Goal: Find contact information: Find contact information

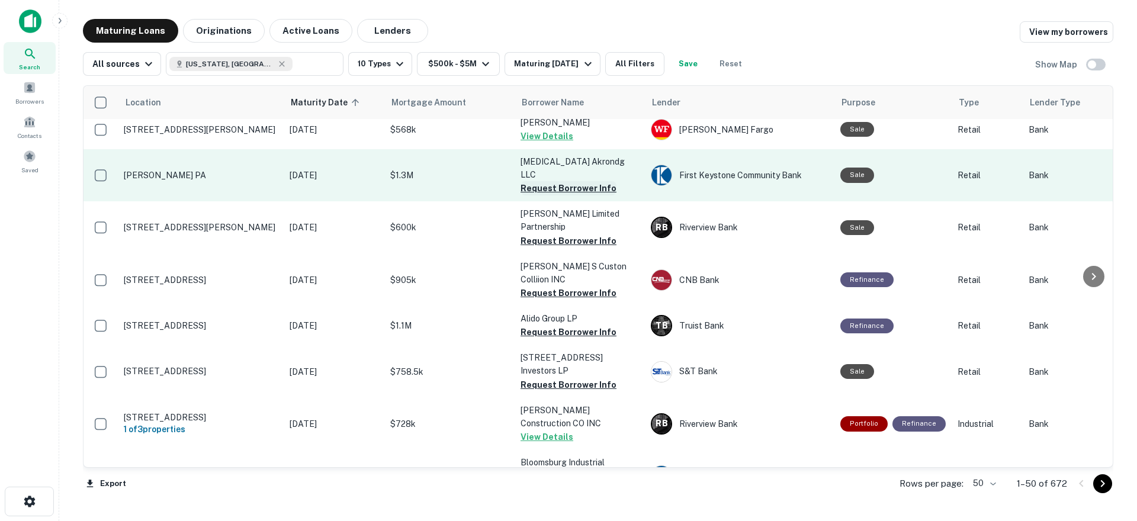
click at [554, 181] on button "Request Borrower Info" at bounding box center [568, 188] width 96 height 14
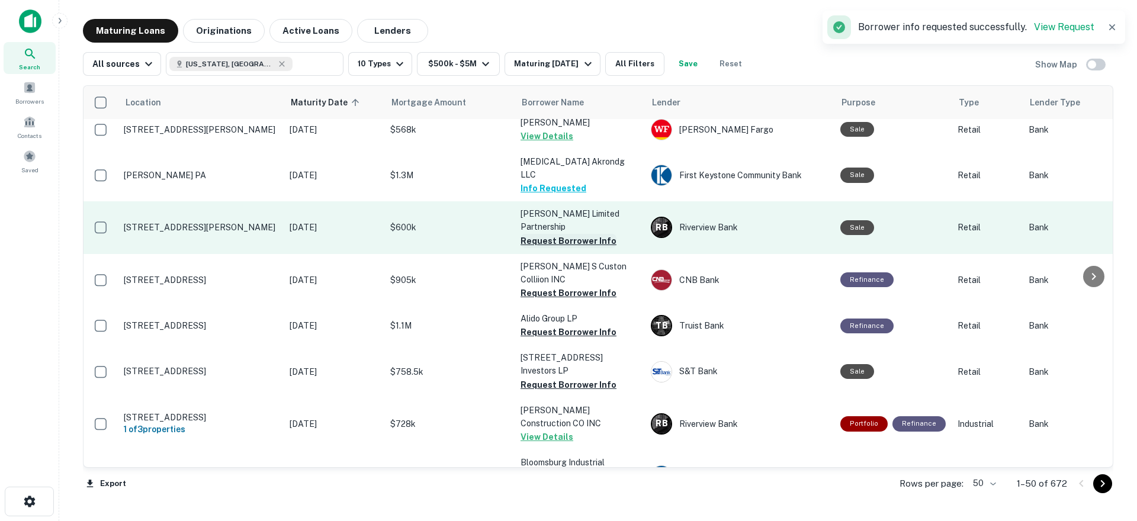
click at [557, 234] on button "Request Borrower Info" at bounding box center [568, 241] width 96 height 14
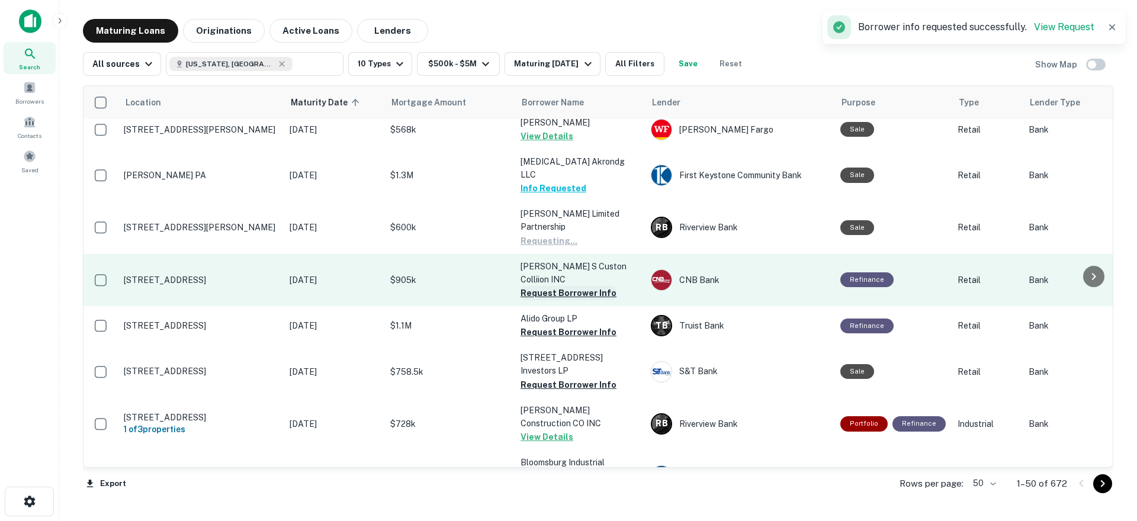
click at [561, 286] on button "Request Borrower Info" at bounding box center [568, 293] width 96 height 14
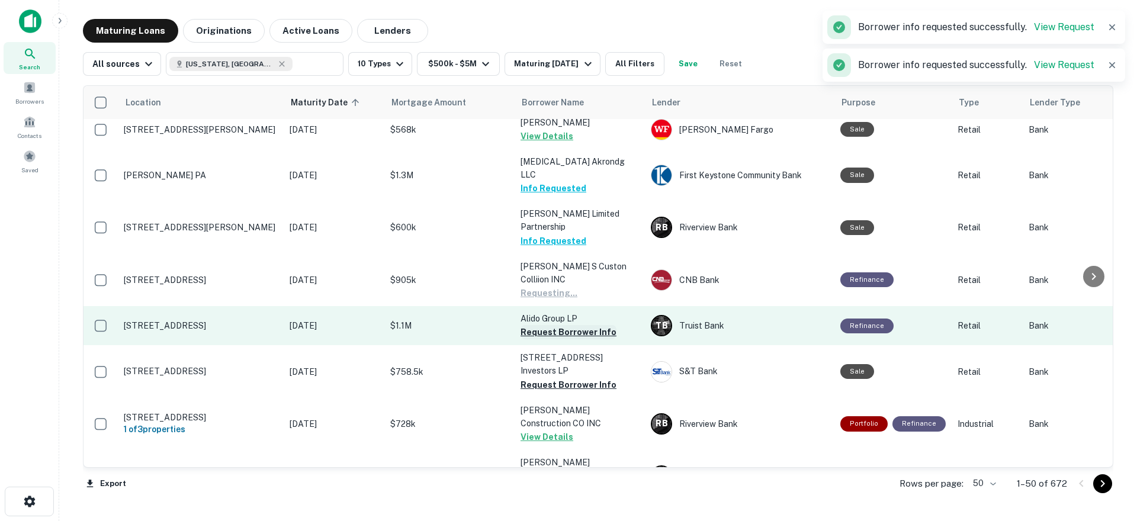
click at [556, 325] on button "Request Borrower Info" at bounding box center [568, 332] width 96 height 14
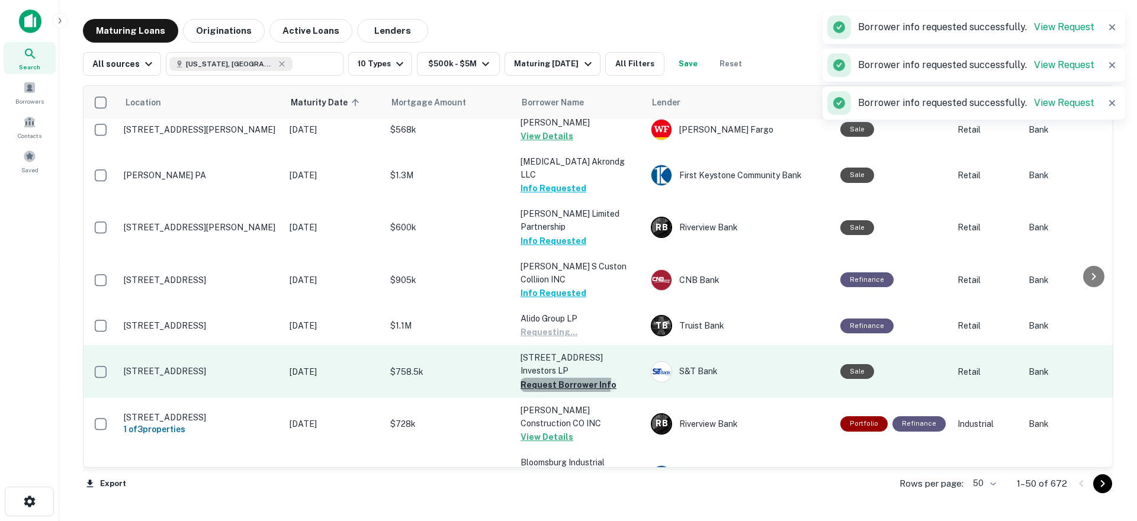
click at [557, 378] on button "Request Borrower Info" at bounding box center [568, 385] width 96 height 14
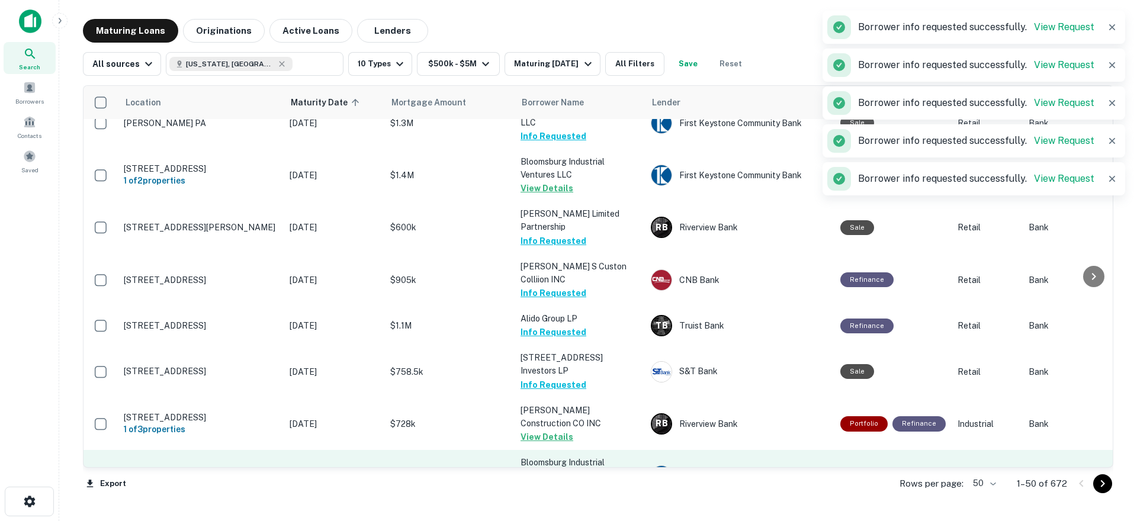
click at [566, 483] on button "Request Borrower Info" at bounding box center [568, 490] width 96 height 14
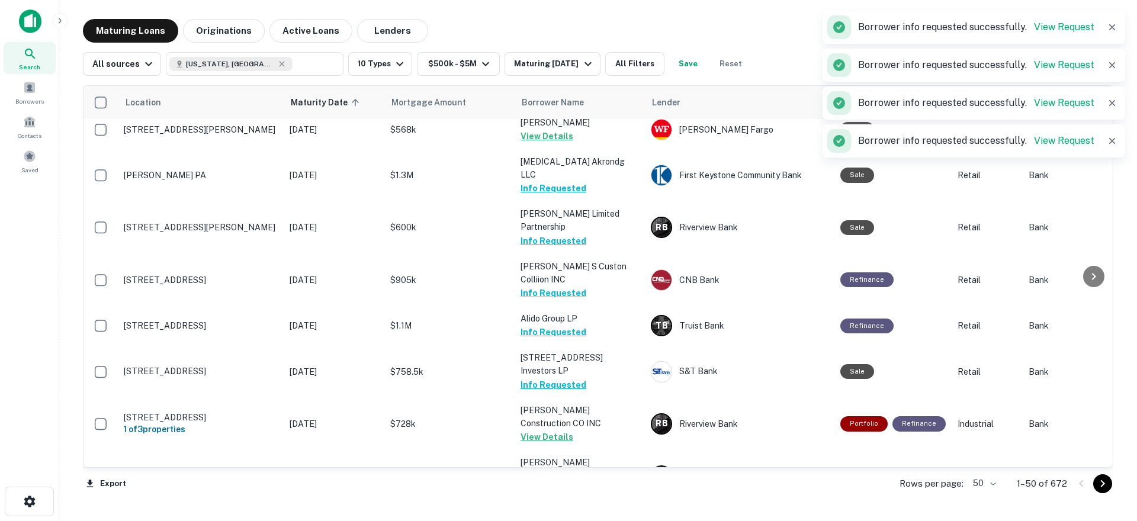
scroll to position [1788, 0]
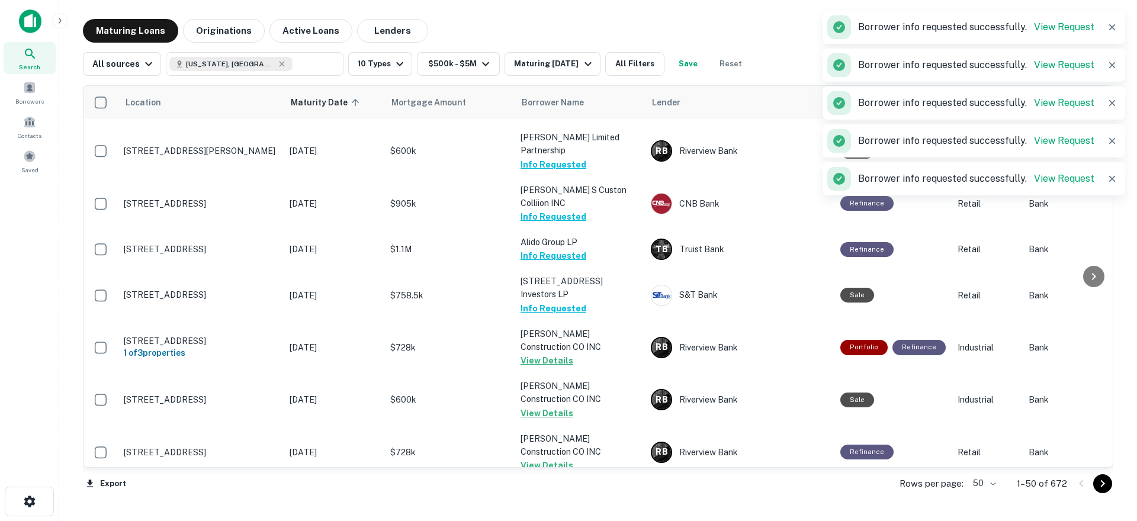
click at [1097, 486] on icon "Go to next page" at bounding box center [1102, 484] width 14 height 14
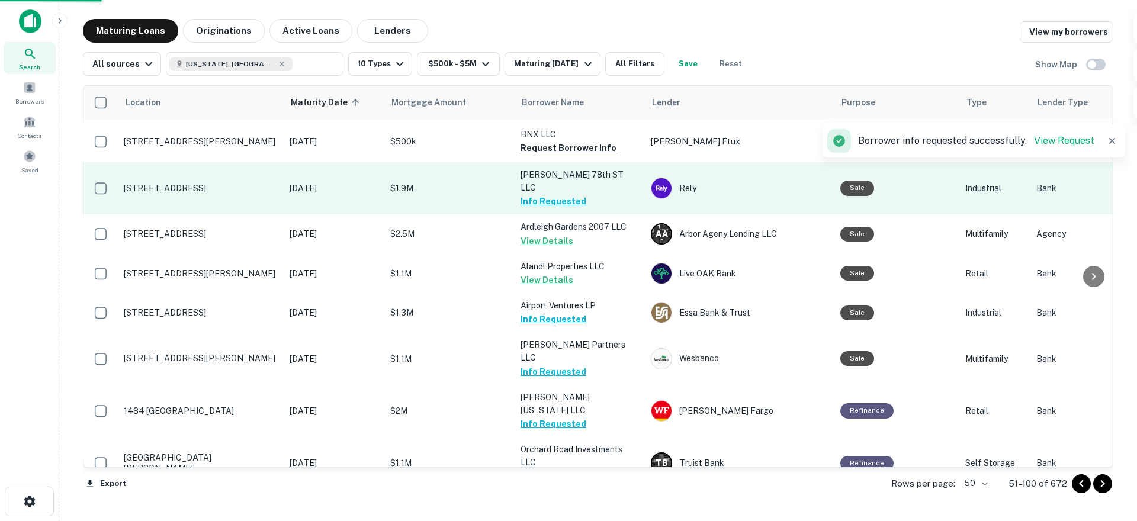
scroll to position [1743, 0]
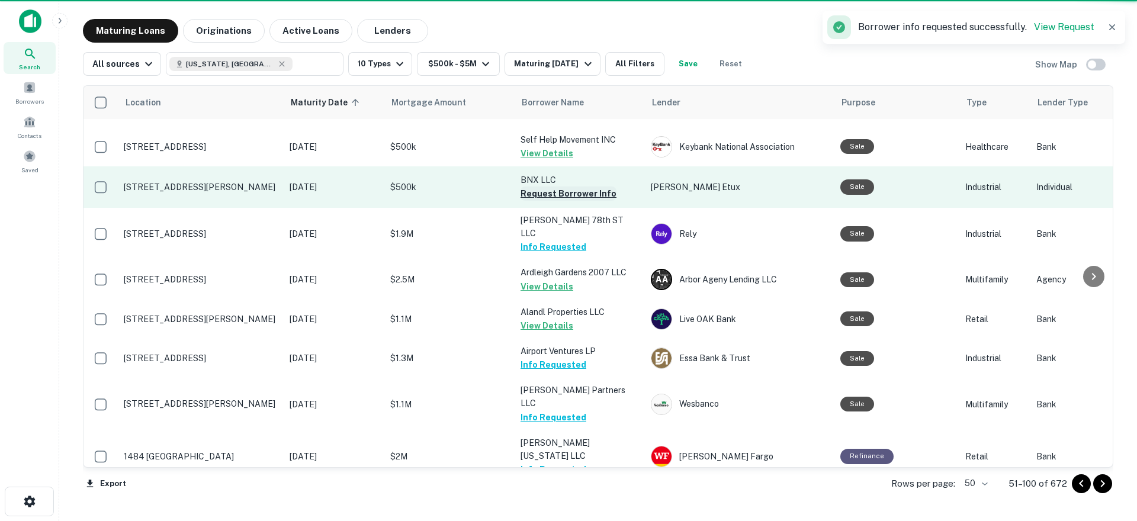
click at [557, 187] on button "Request Borrower Info" at bounding box center [568, 194] width 96 height 14
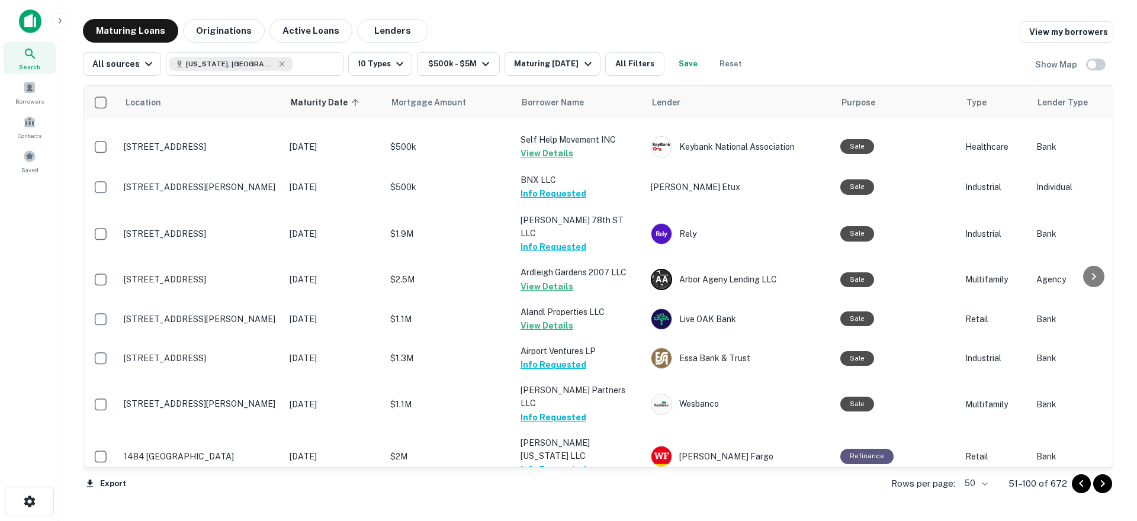
click at [1100, 488] on icon "Go to next page" at bounding box center [1102, 484] width 14 height 14
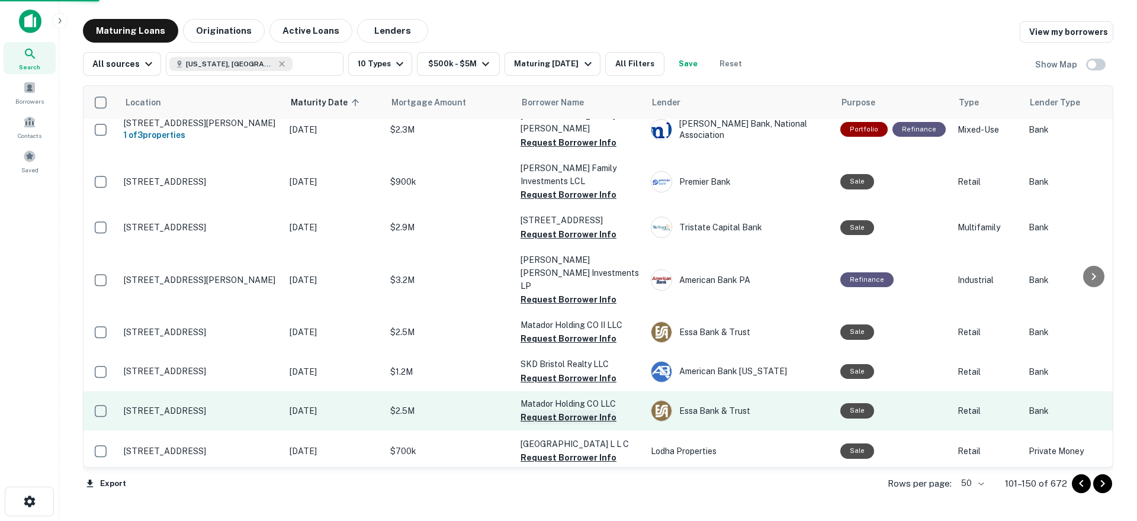
scroll to position [1716, 0]
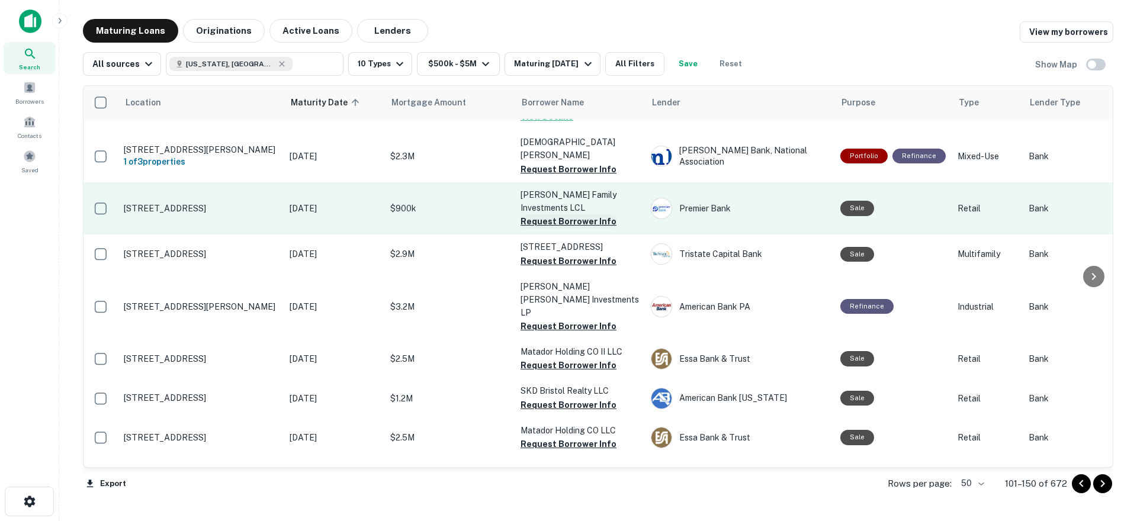
click at [542, 214] on button "Request Borrower Info" at bounding box center [568, 221] width 96 height 14
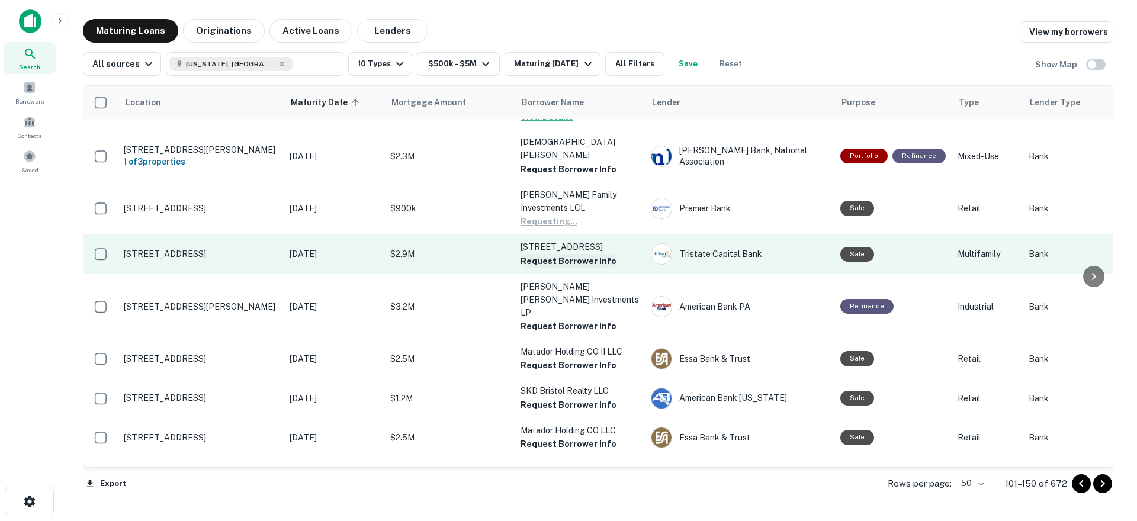
click at [562, 254] on button "Request Borrower Info" at bounding box center [568, 261] width 96 height 14
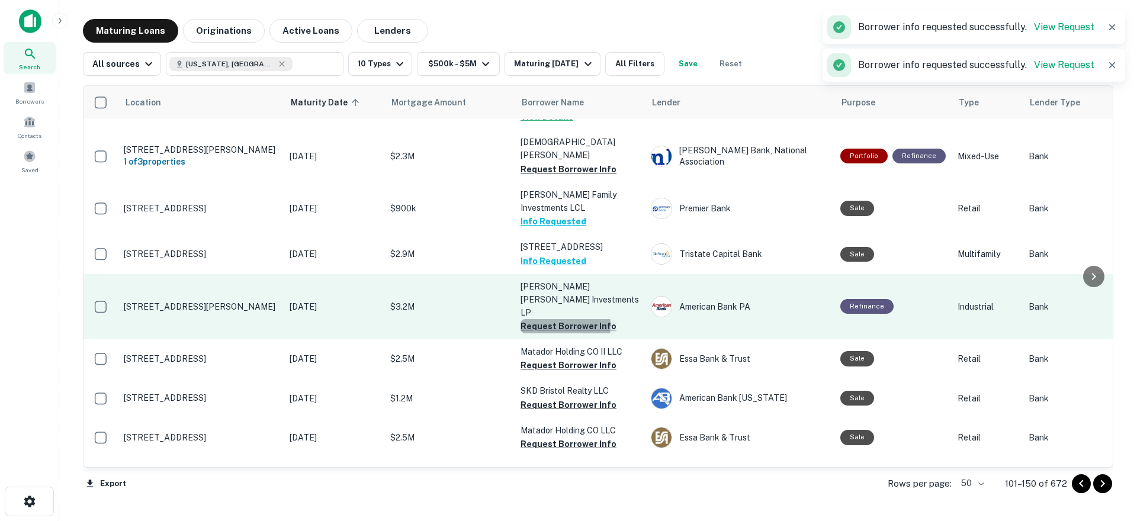
click at [555, 319] on button "Request Borrower Info" at bounding box center [568, 326] width 96 height 14
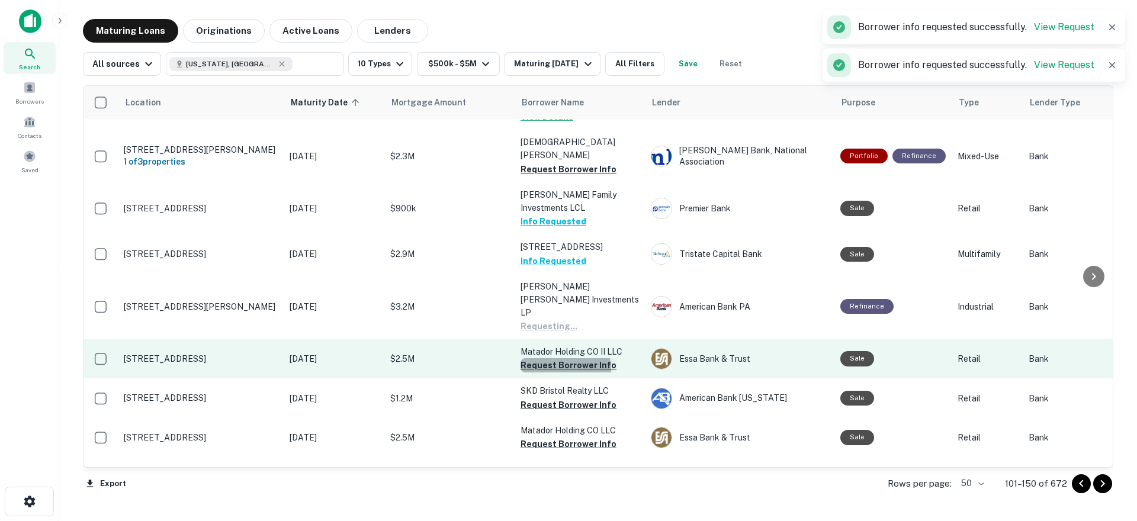
click at [551, 358] on button "Request Borrower Info" at bounding box center [568, 365] width 96 height 14
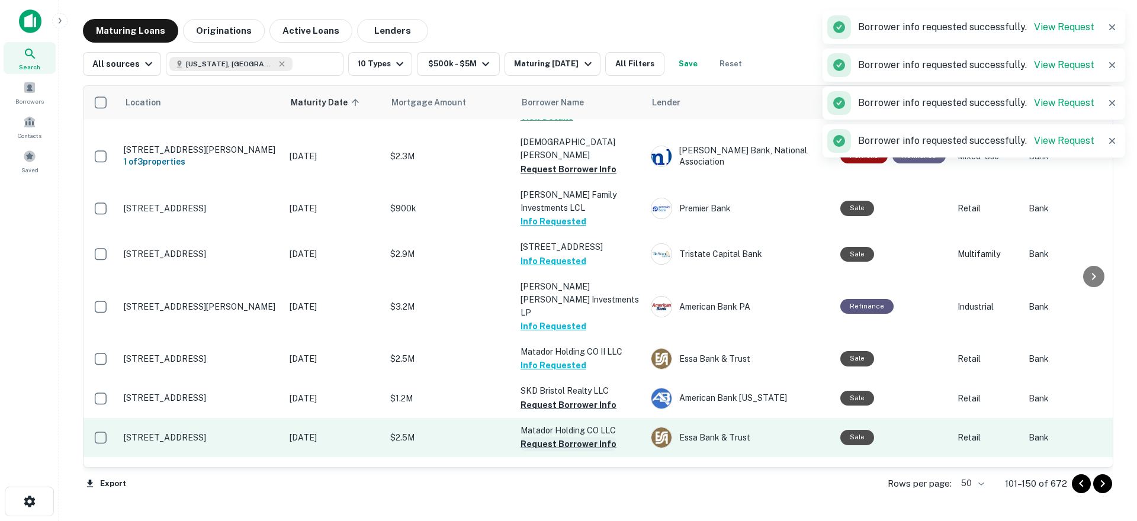
click at [553, 398] on button "Request Borrower Info" at bounding box center [568, 405] width 96 height 14
click at [553, 437] on button "Request Borrower Info" at bounding box center [568, 444] width 96 height 14
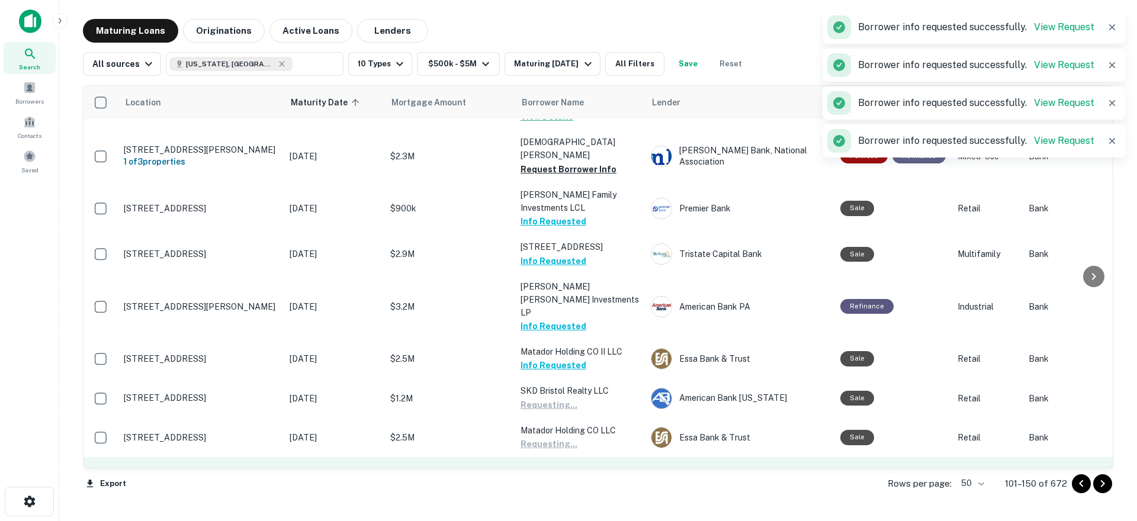
click at [554, 477] on button "Request Borrower Info" at bounding box center [568, 484] width 96 height 14
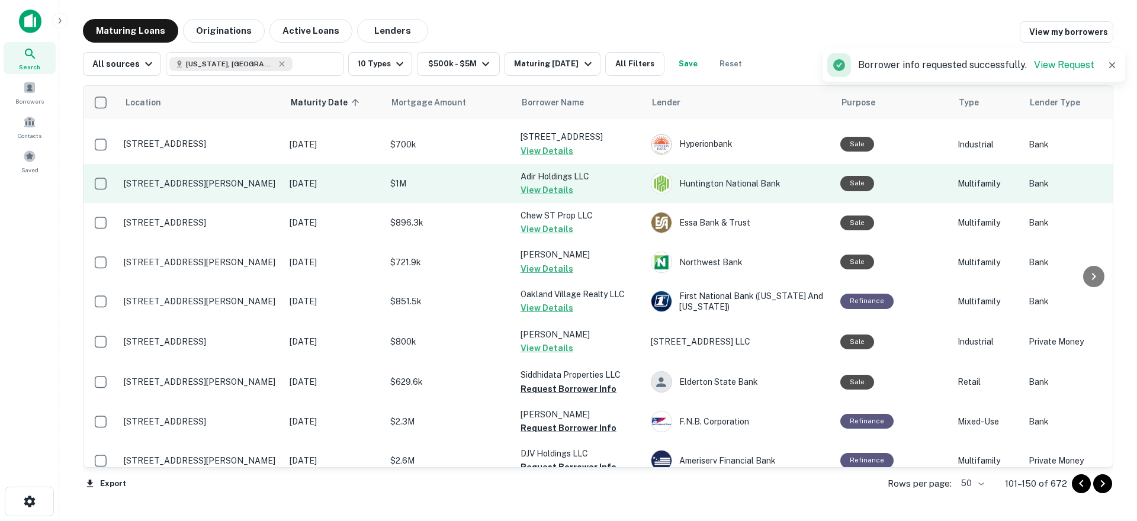
scroll to position [0, 0]
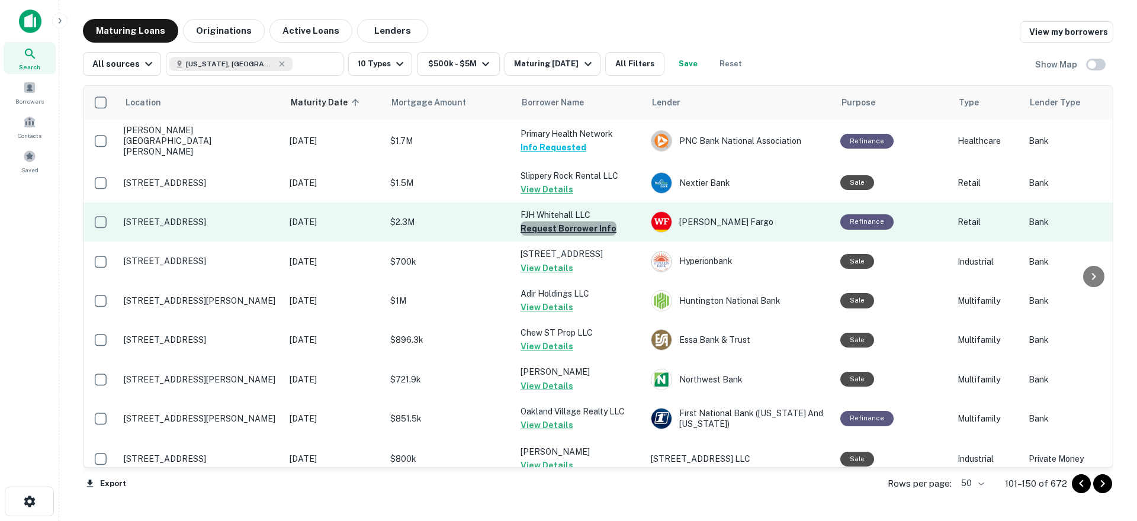
click at [577, 221] on button "Request Borrower Info" at bounding box center [568, 228] width 96 height 14
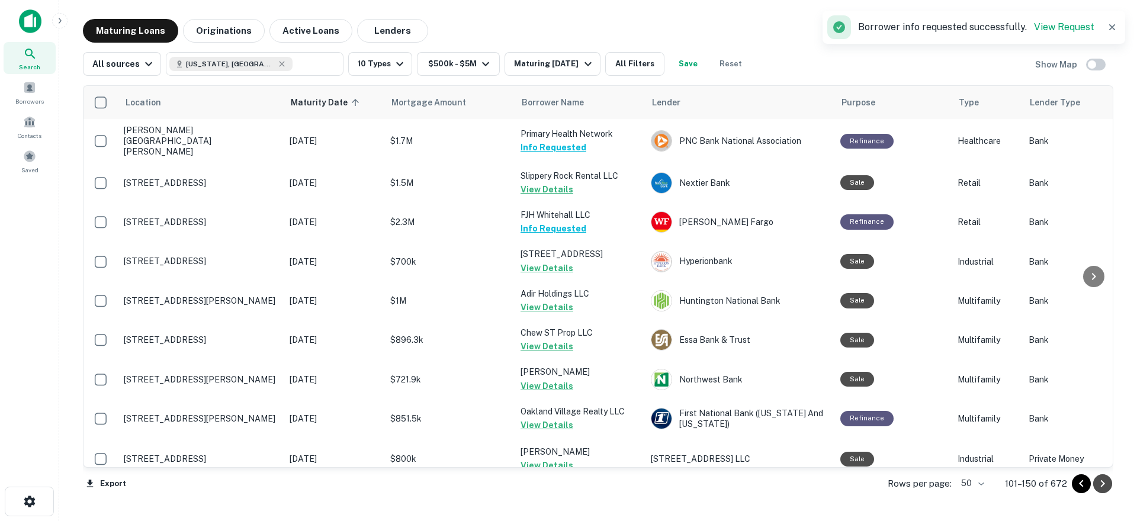
click at [1105, 486] on icon "Go to next page" at bounding box center [1102, 484] width 14 height 14
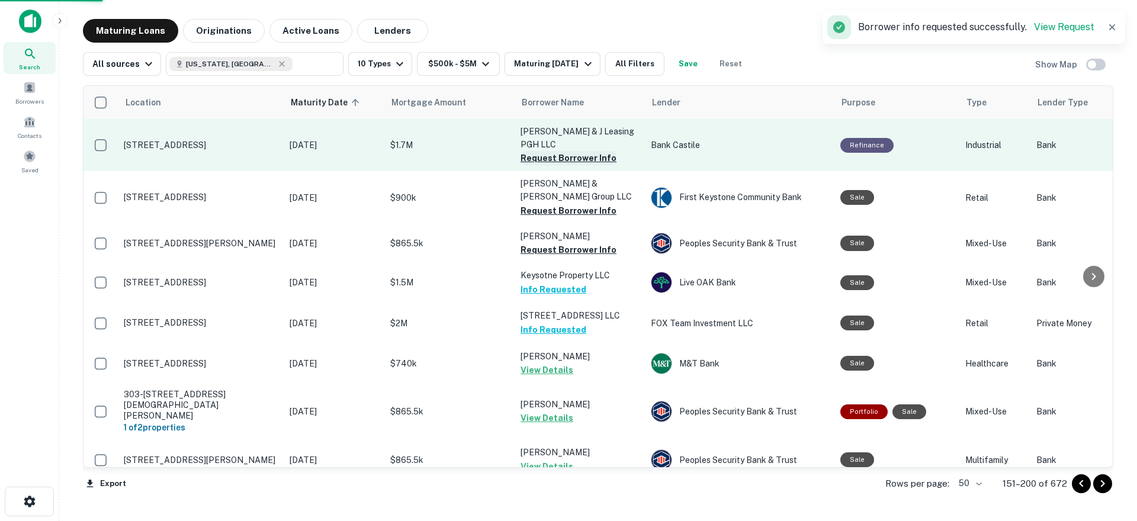
click at [561, 151] on button "Request Borrower Info" at bounding box center [568, 158] width 96 height 14
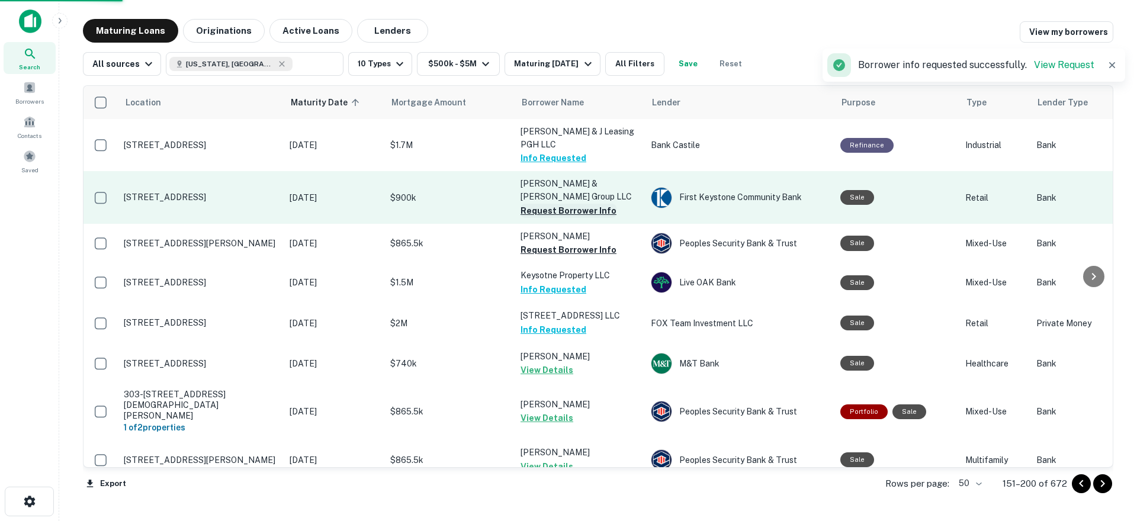
click at [565, 204] on button "Request Borrower Info" at bounding box center [568, 211] width 96 height 14
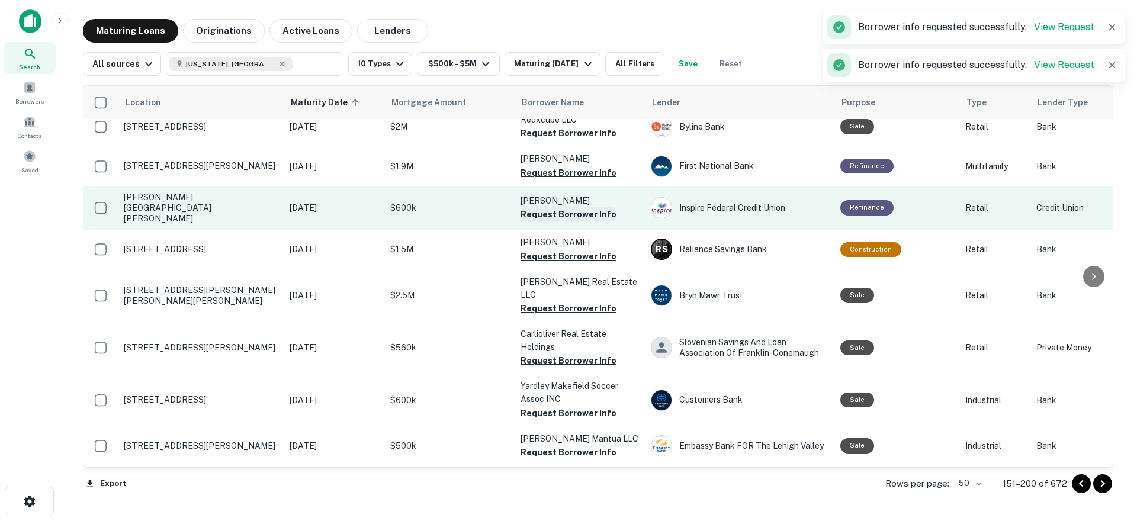
scroll to position [1066, 0]
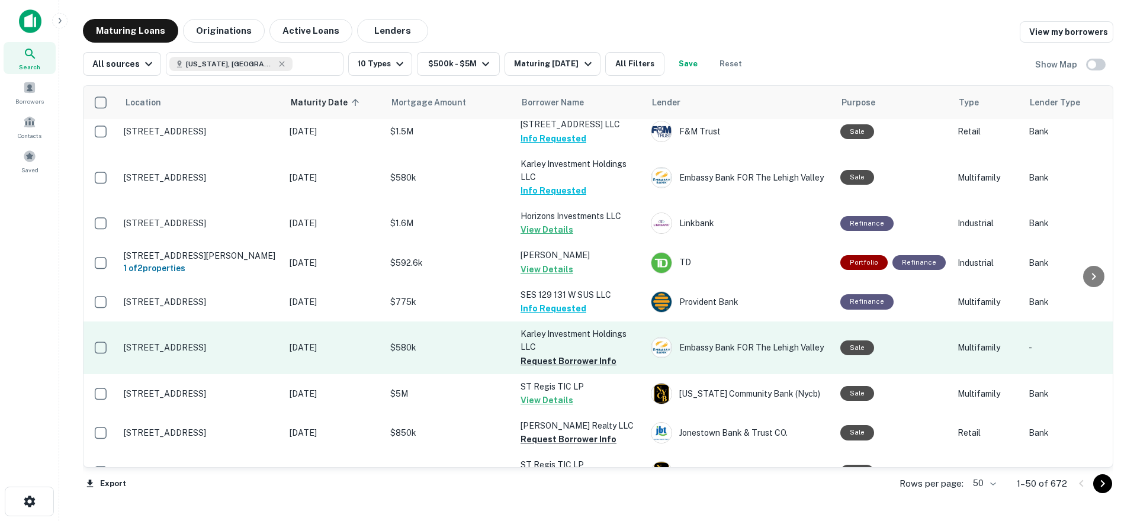
scroll to position [1303, 0]
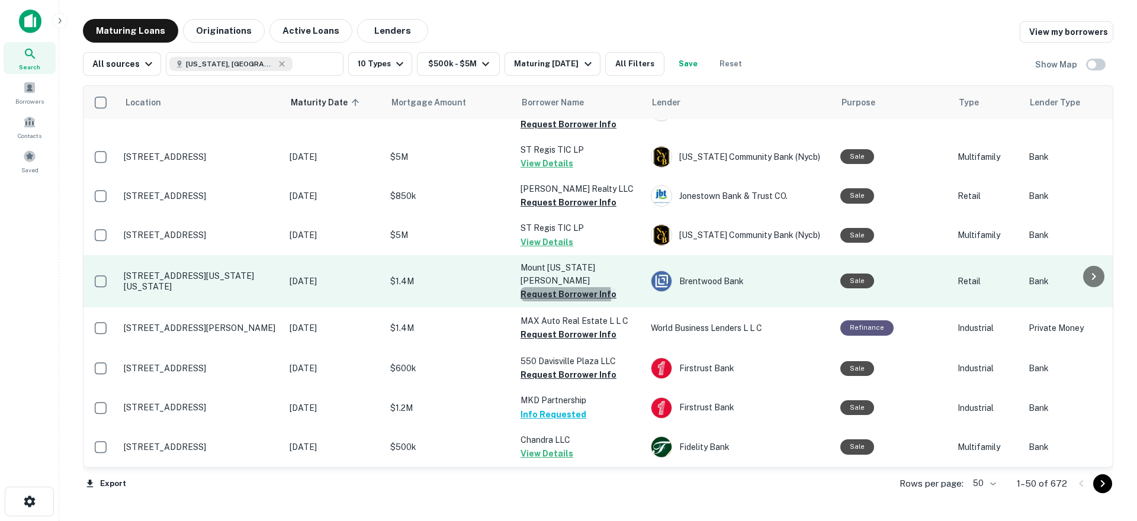
click at [554, 287] on button "Request Borrower Info" at bounding box center [568, 294] width 96 height 14
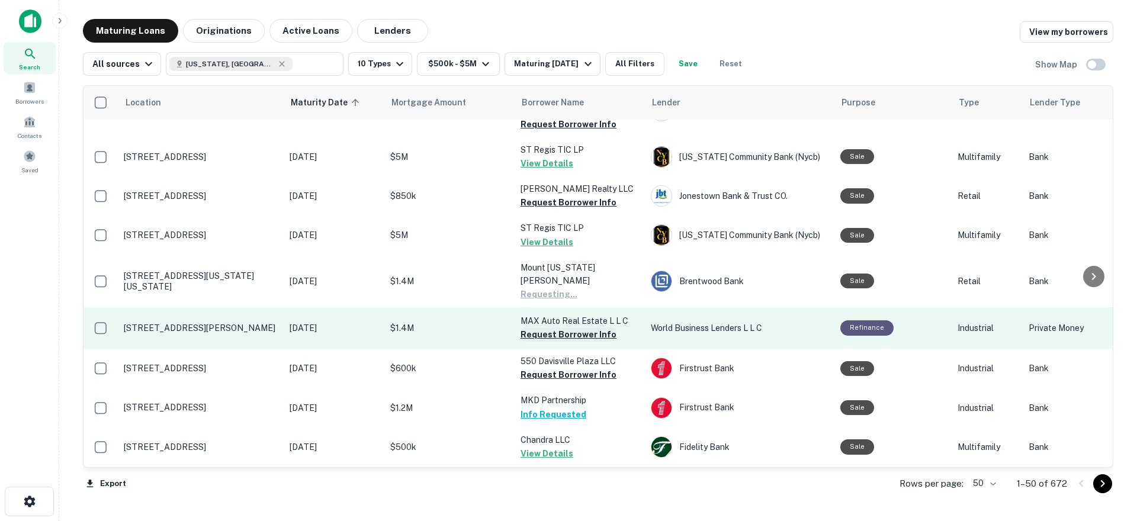
click at [561, 327] on button "Request Borrower Info" at bounding box center [568, 334] width 96 height 14
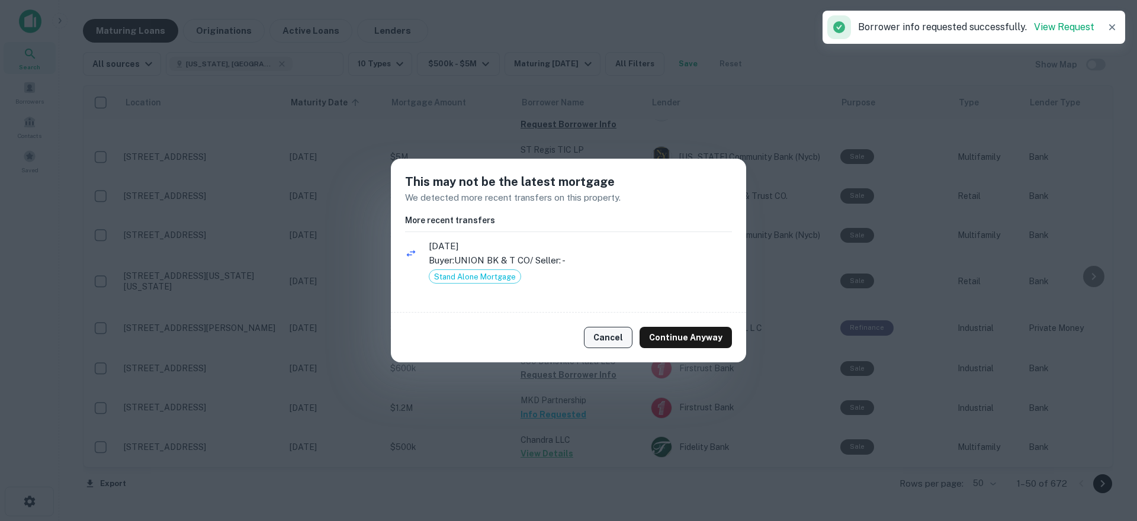
click at [613, 333] on button "Cancel" at bounding box center [608, 337] width 49 height 21
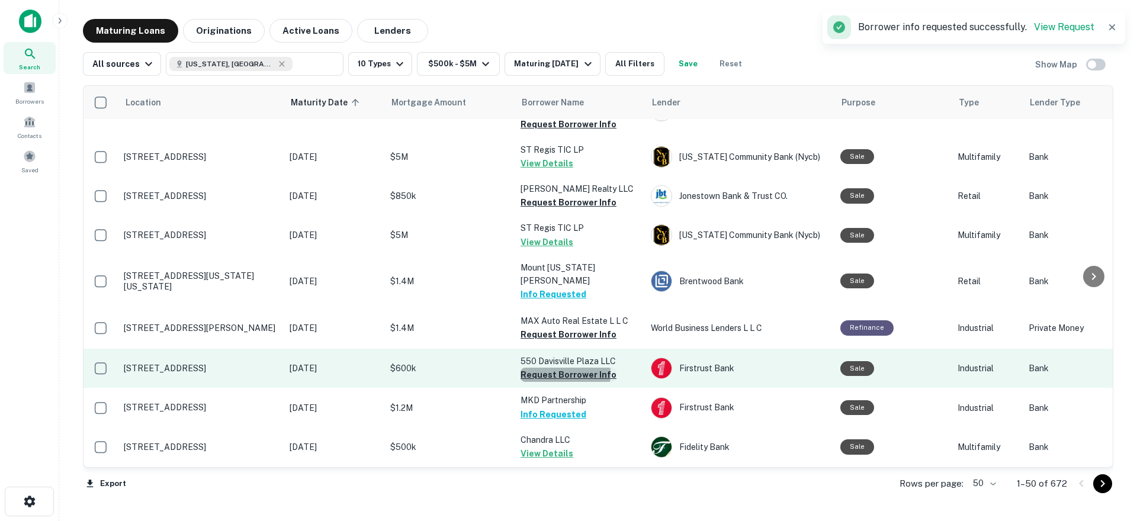
click at [557, 368] on button "Request Borrower Info" at bounding box center [568, 375] width 96 height 14
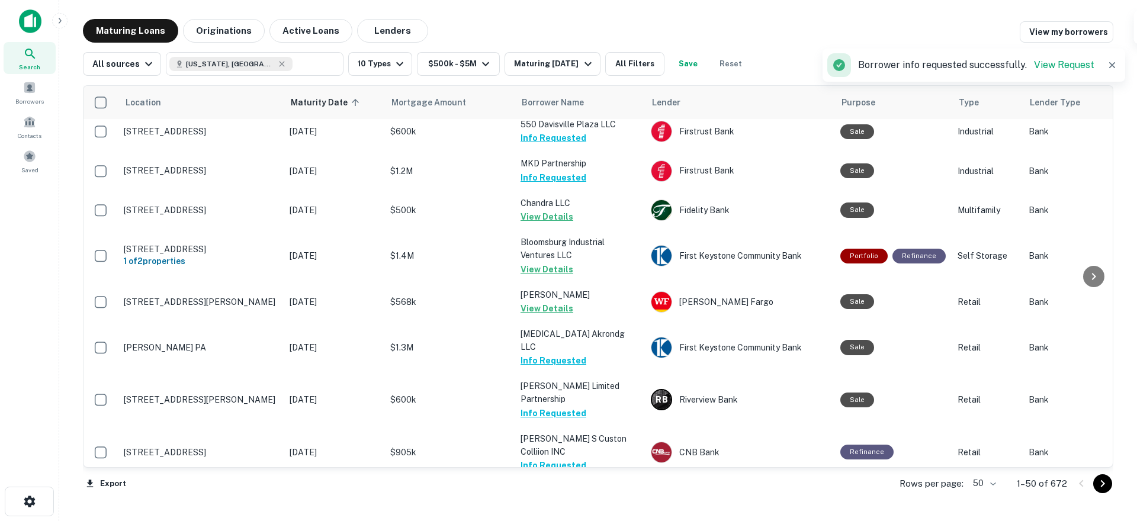
scroll to position [1788, 0]
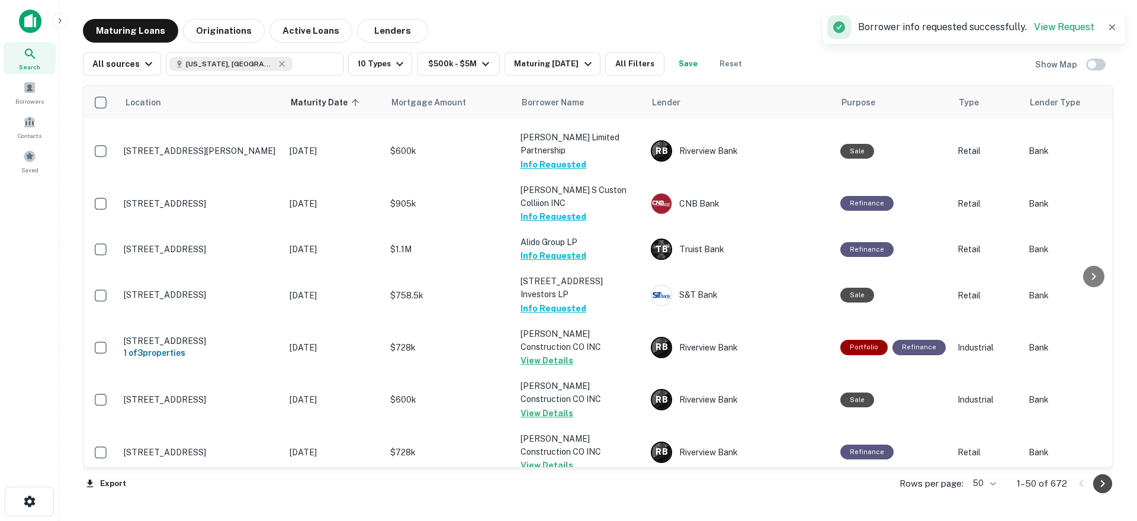
click at [1105, 487] on icon "Go to next page" at bounding box center [1102, 484] width 14 height 14
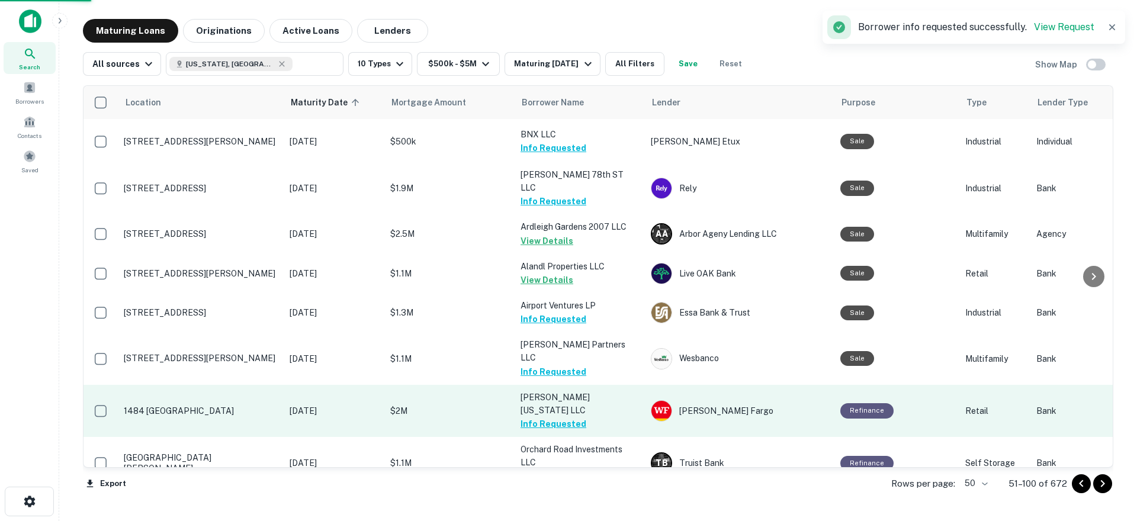
scroll to position [1743, 0]
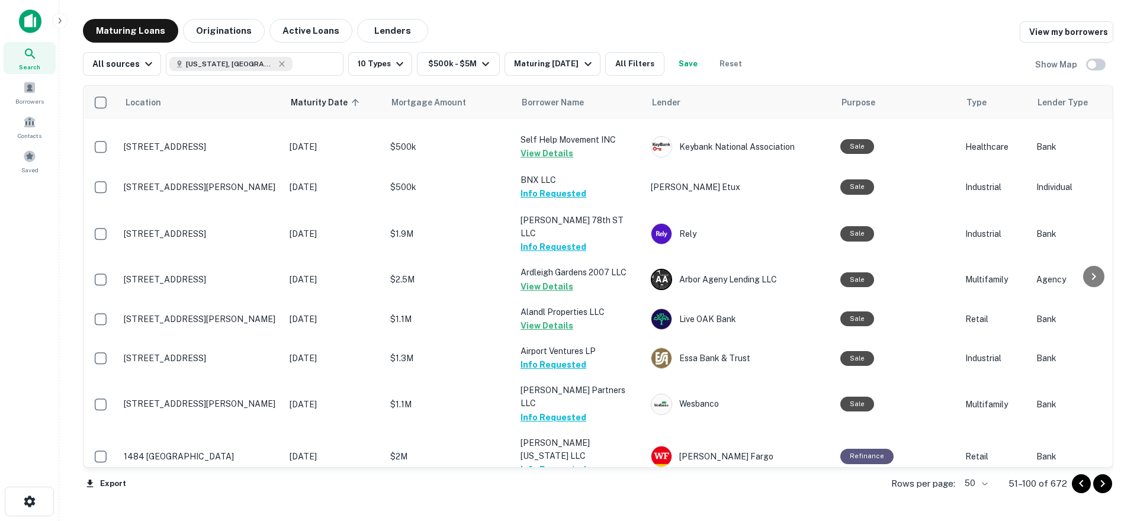
click at [1102, 484] on icon "Go to next page" at bounding box center [1102, 484] width 14 height 14
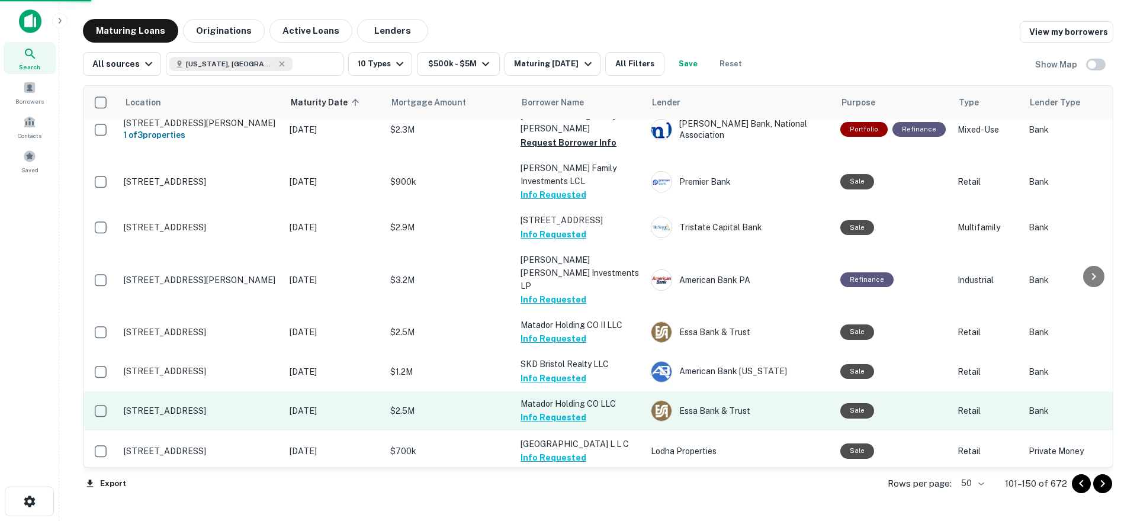
scroll to position [1716, 0]
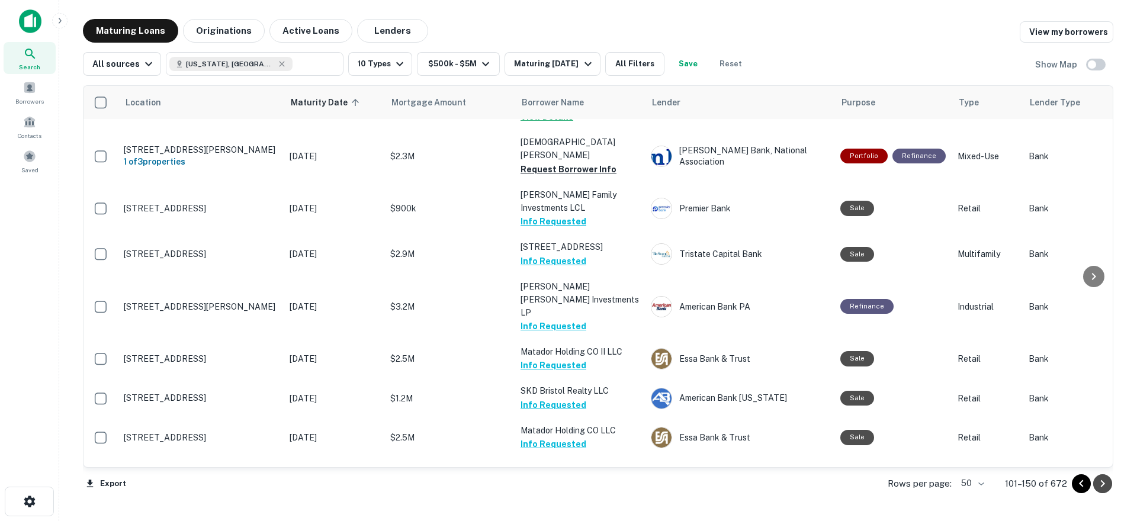
click at [1105, 487] on icon "Go to next page" at bounding box center [1102, 484] width 14 height 14
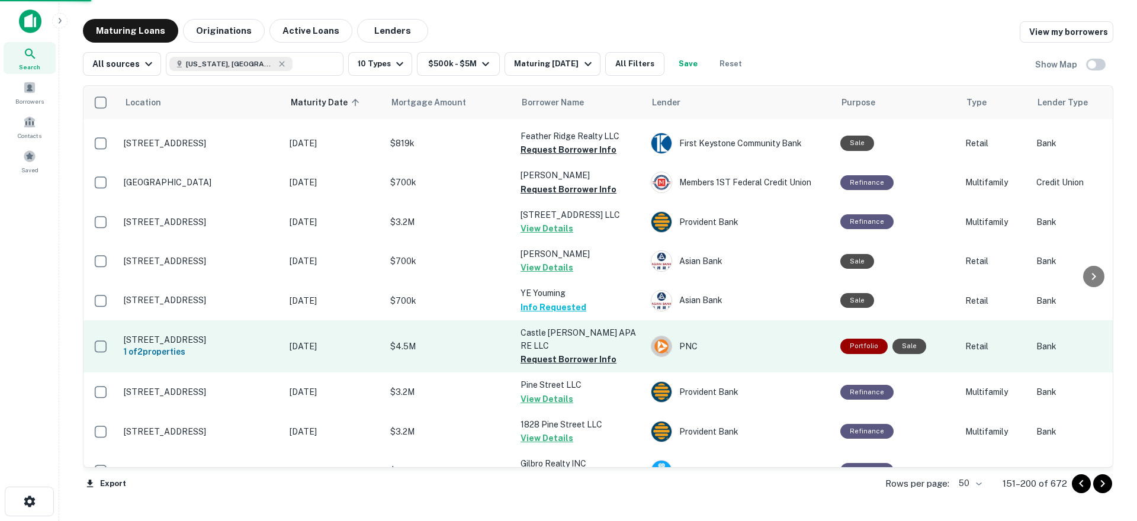
scroll to position [1717, 0]
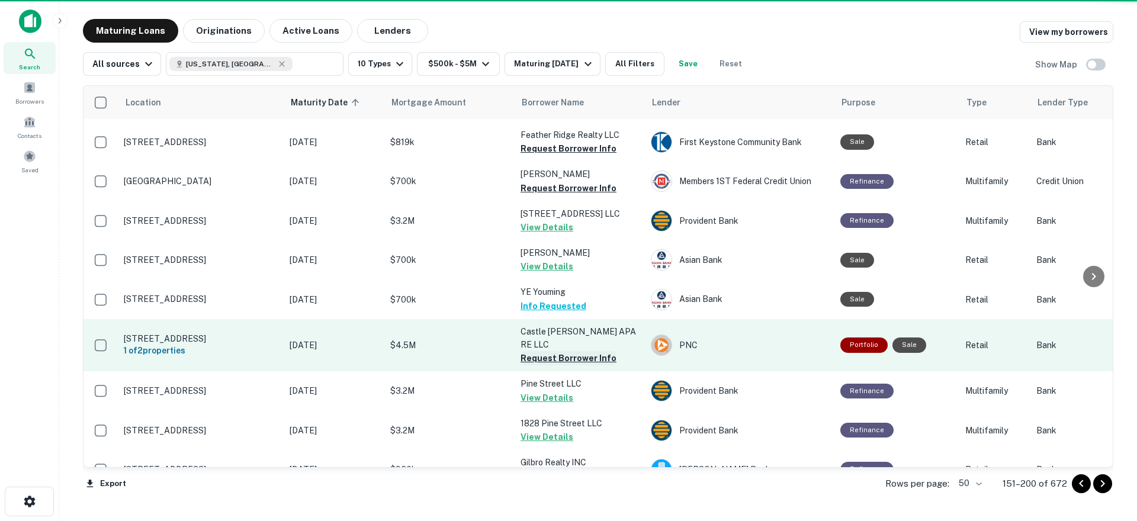
click at [551, 351] on button "Request Borrower Info" at bounding box center [568, 358] width 96 height 14
